Goal: Use online tool/utility: Utilize a website feature to perform a specific function

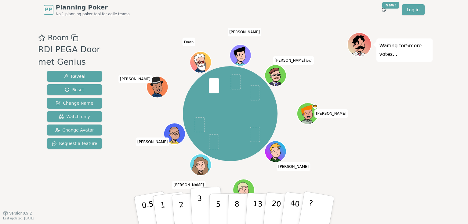
click at [201, 209] on p "3" at bounding box center [199, 210] width 7 height 33
click at [181, 210] on p "2" at bounding box center [182, 210] width 8 height 33
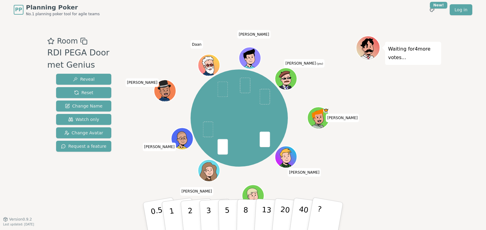
click at [196, 217] on button "2" at bounding box center [198, 222] width 35 height 49
click at [301, 45] on div at bounding box center [239, 41] width 233 height 11
drag, startPoint x: 386, startPoint y: 97, endPoint x: 373, endPoint y: 94, distance: 13.7
click at [386, 97] on div "Waiting for 2 more votes..." at bounding box center [398, 120] width 85 height 168
click at [189, 215] on p "2" at bounding box center [191, 217] width 8 height 33
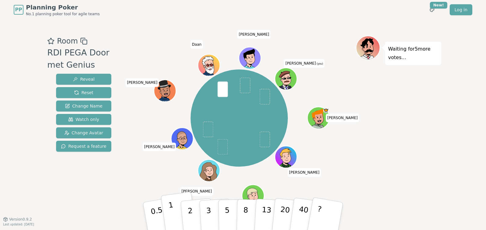
click at [178, 216] on button "1" at bounding box center [179, 216] width 36 height 49
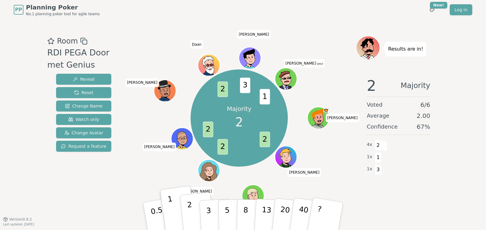
drag, startPoint x: 185, startPoint y: 214, endPoint x: 189, endPoint y: 214, distance: 3.7
click at [185, 214] on button "2" at bounding box center [197, 216] width 35 height 49
